Goal: Task Accomplishment & Management: Complete application form

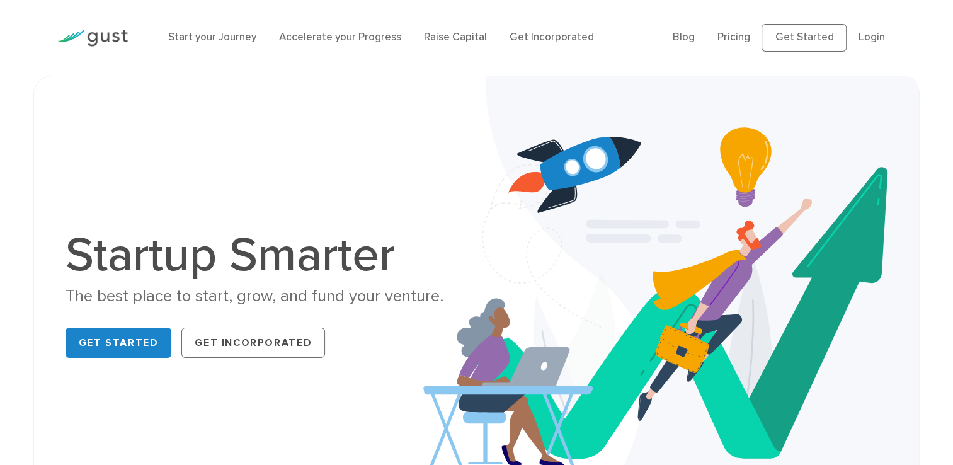
click at [534, 200] on img at bounding box center [671, 296] width 497 height 441
click at [434, 37] on link "Raise Capital" at bounding box center [455, 37] width 63 height 13
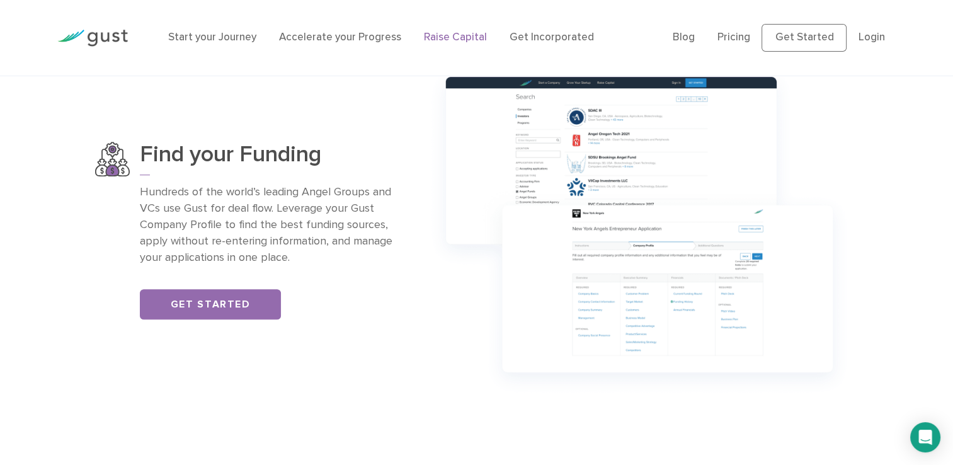
scroll to position [857, 0]
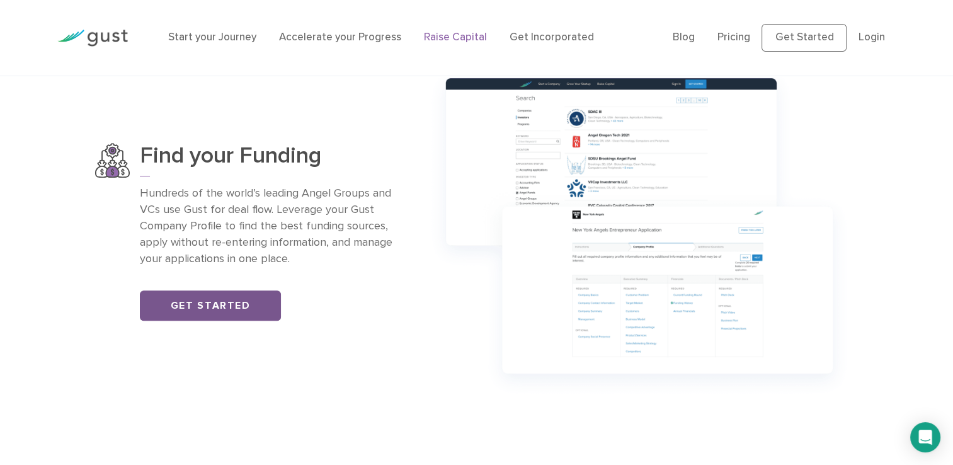
click at [188, 306] on link "Get Started" at bounding box center [210, 305] width 141 height 30
